Goal: Obtain resource: Download file/media

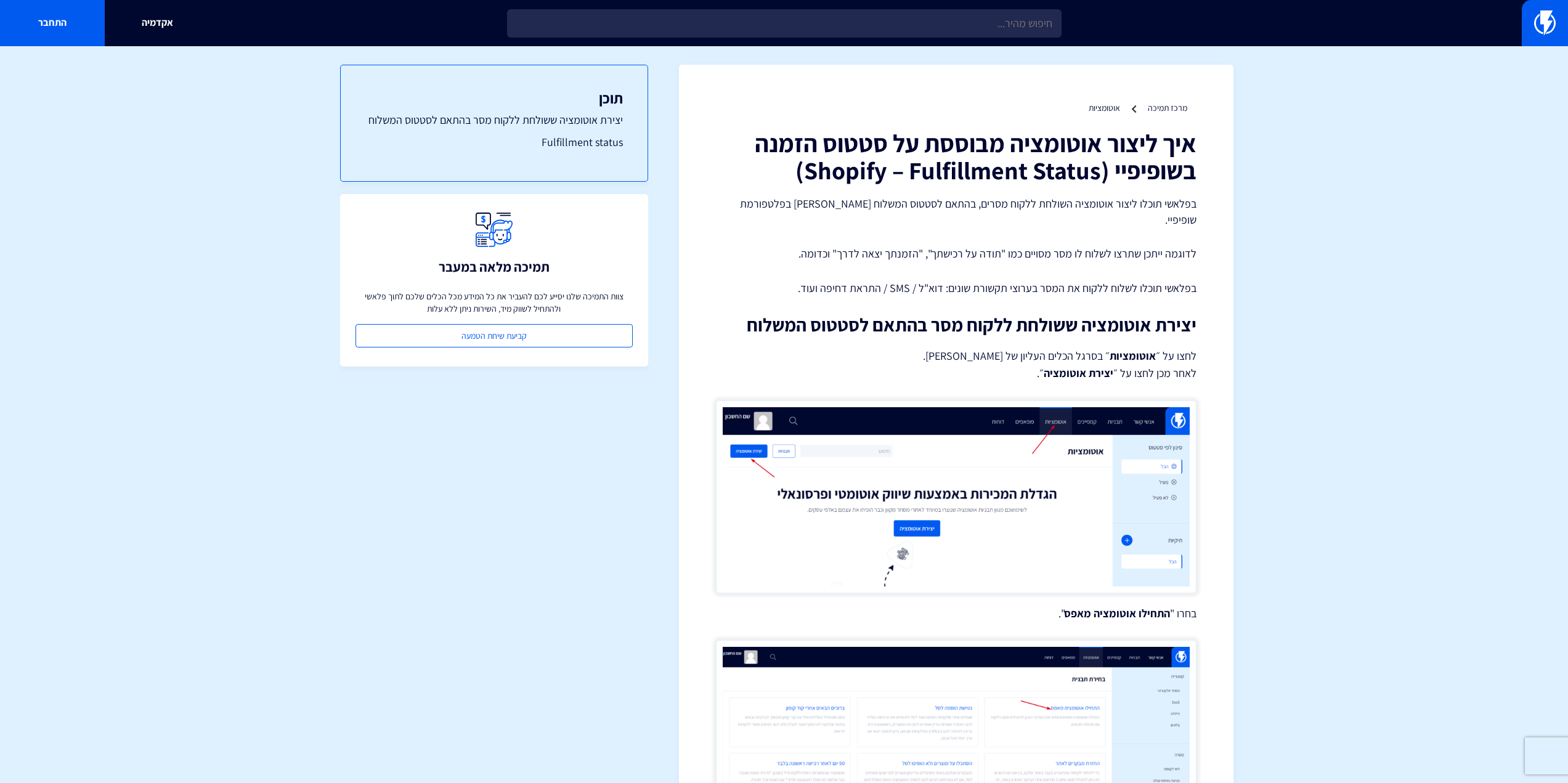
click at [1018, 18] on input "text" at bounding box center [784, 23] width 555 height 28
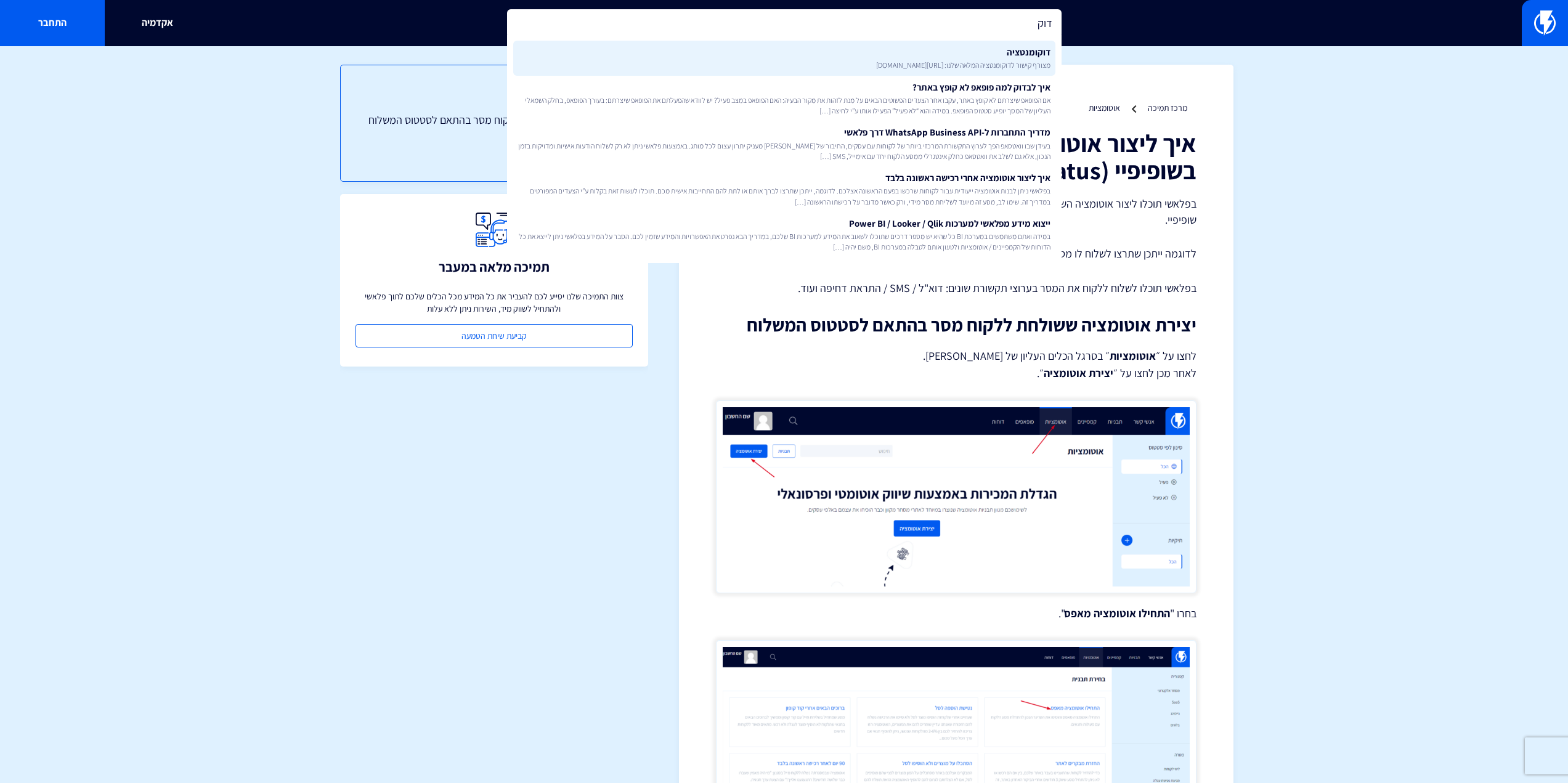
type input "דוק"
click at [993, 63] on span "מצורף קישור לדוקומנטציה המלאה שלנו: https://flashy.app/docs/" at bounding box center [784, 65] width 533 height 11
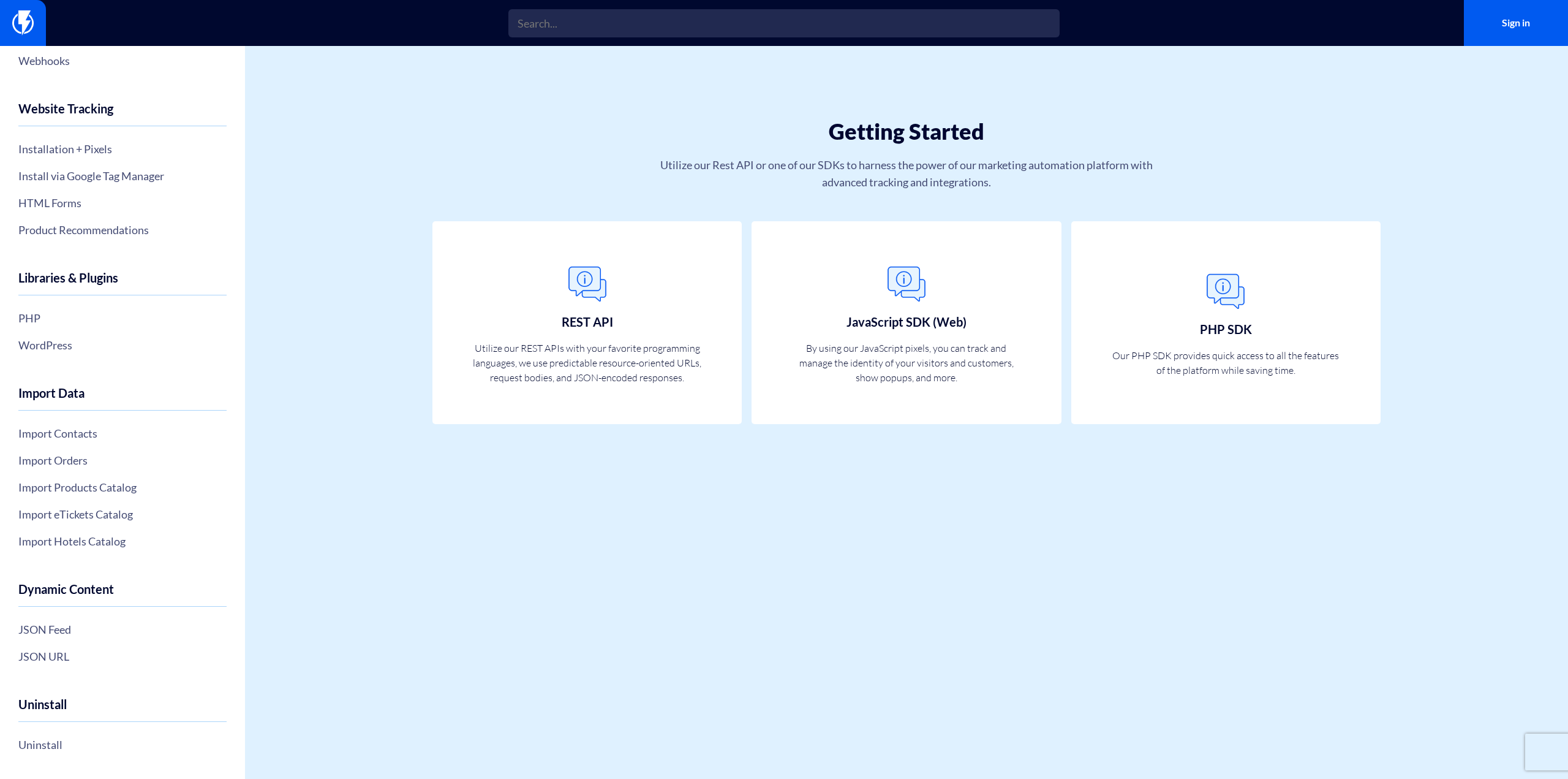
scroll to position [163, 0]
click at [76, 453] on link "Import Orders" at bounding box center [122, 459] width 208 height 21
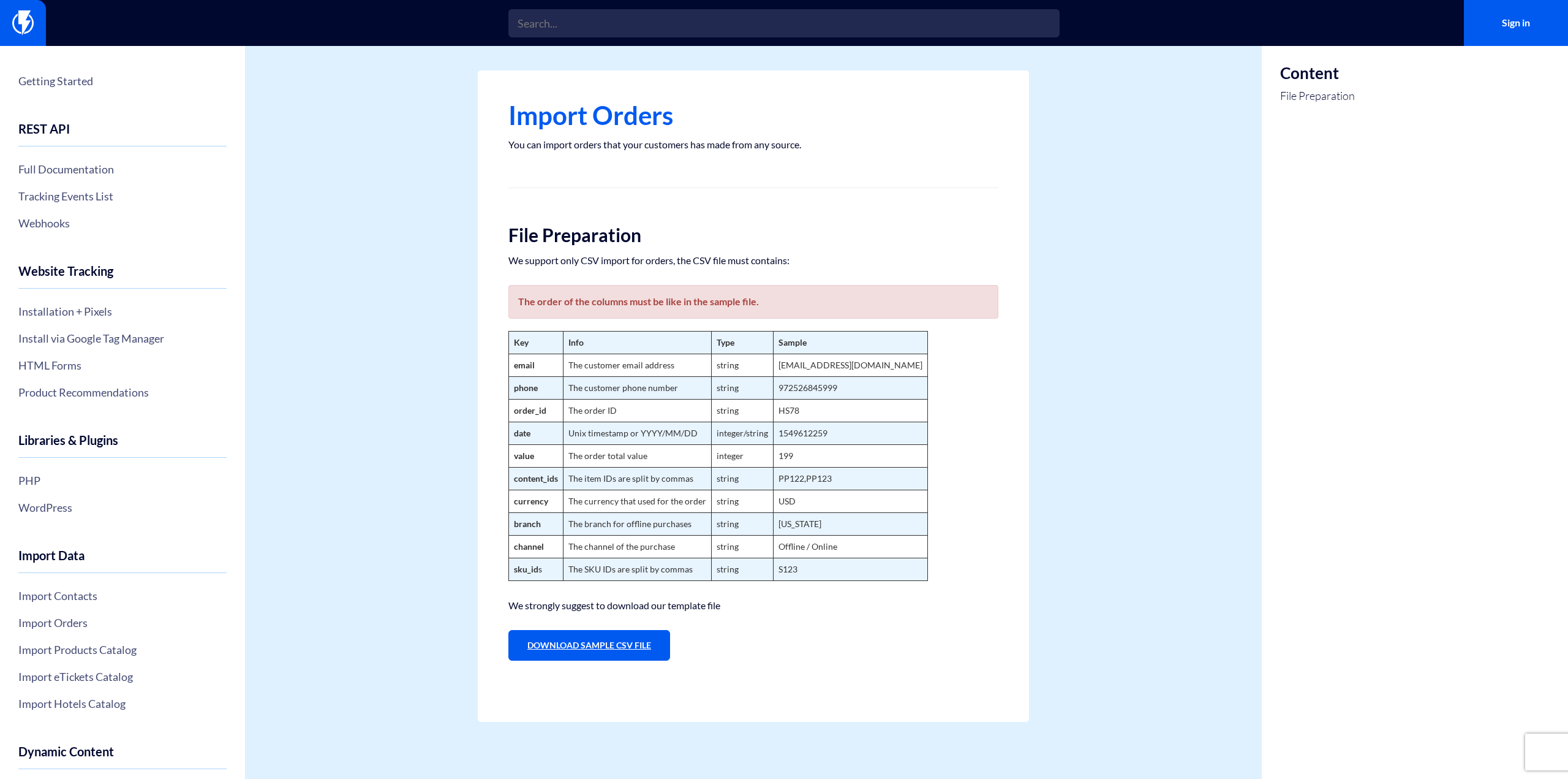
click at [627, 650] on link "Download Sample CSV File" at bounding box center [589, 645] width 162 height 31
click at [309, 63] on section "Getting Started REST API Full Documentation Tracking Events List Webhooks Websi…" at bounding box center [784, 412] width 1568 height 733
drag, startPoint x: 639, startPoint y: 433, endPoint x: 696, endPoint y: 434, distance: 57.0
click at [696, 434] on td "Unix timestamp or YYYY/MM/DD" at bounding box center [637, 434] width 148 height 23
click at [661, 431] on td "Unix timestamp or YYYY/MM/DD" at bounding box center [637, 434] width 148 height 23
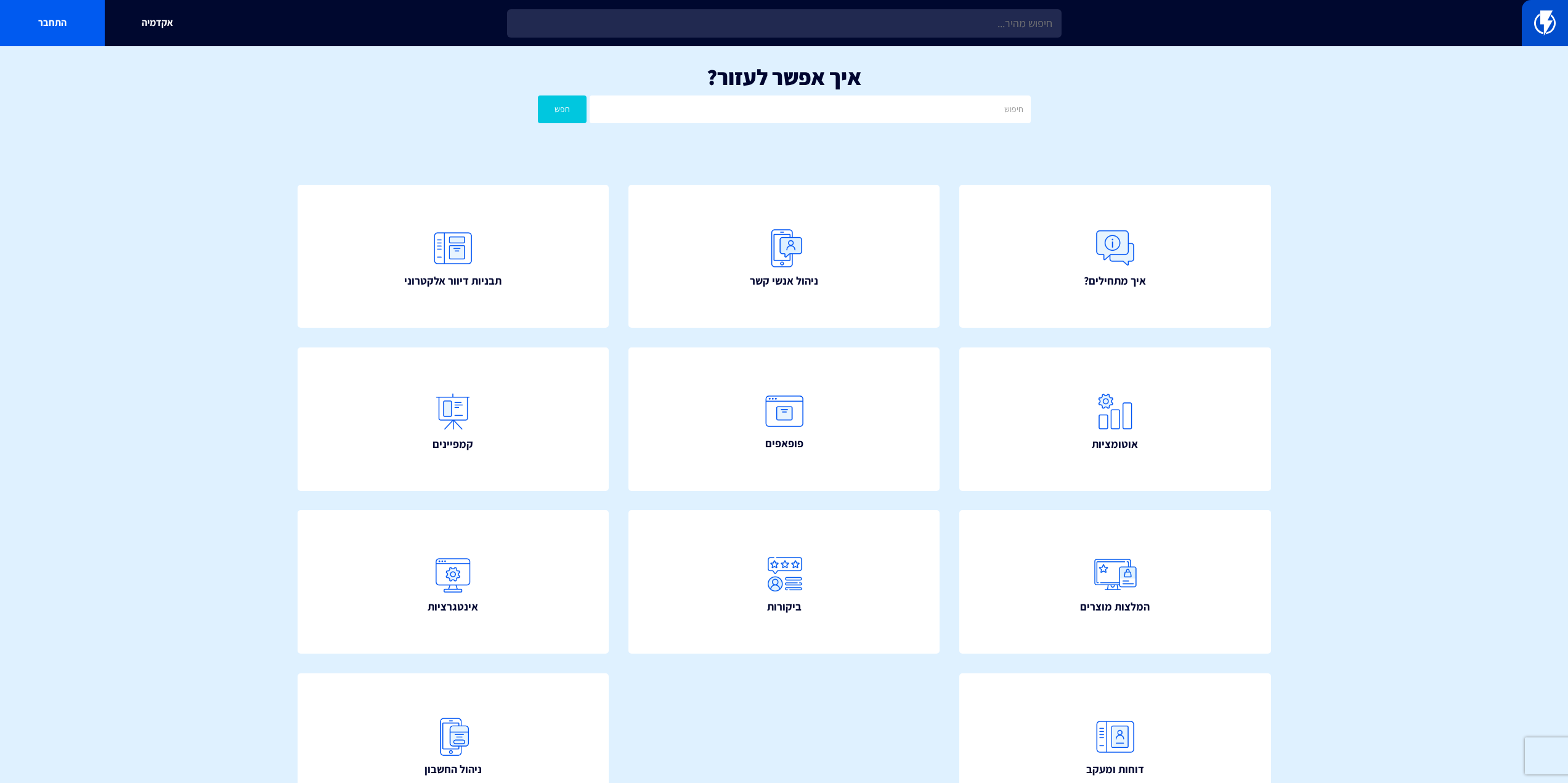
click at [1564, 20] on link at bounding box center [1544, 23] width 46 height 46
